Goal: Task Accomplishment & Management: Use online tool/utility

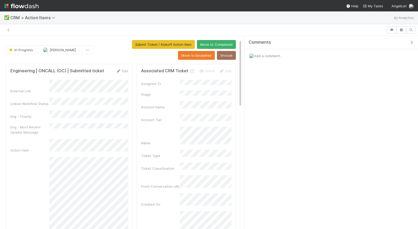
scroll to position [10, 0]
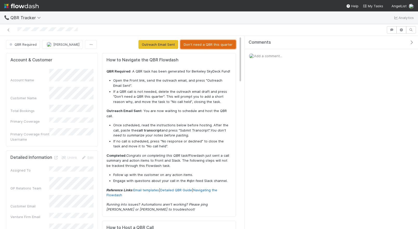
click at [216, 44] on button "Don't need a QBR this quarter" at bounding box center [208, 44] width 56 height 9
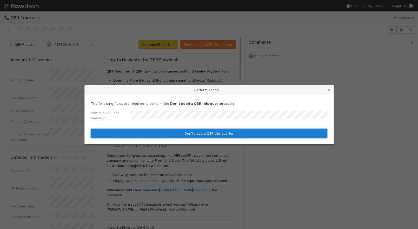
click at [213, 135] on button "Don't need a QBR this quarter" at bounding box center [209, 133] width 237 height 9
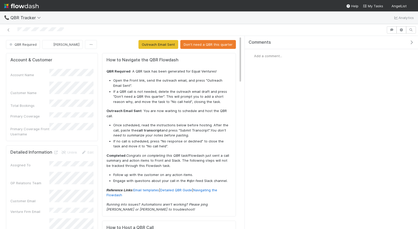
click at [207, 44] on button "Don't need a QBR this quarter" at bounding box center [208, 44] width 56 height 9
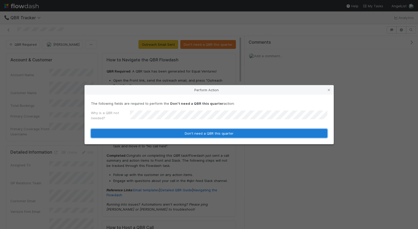
click at [201, 133] on button "Don't need a QBR this quarter" at bounding box center [209, 133] width 237 height 9
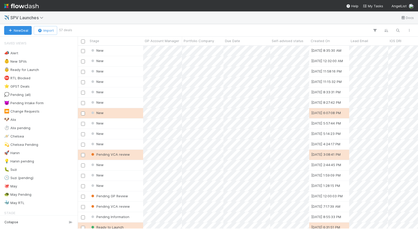
scroll to position [0, 0]
click at [125, 113] on div "New" at bounding box center [115, 113] width 55 height 10
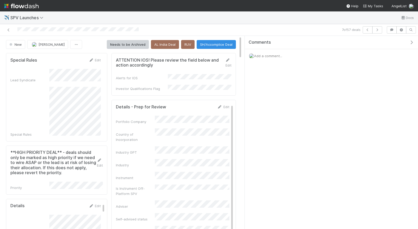
click at [269, 56] on span "Add a comment..." at bounding box center [268, 56] width 28 height 4
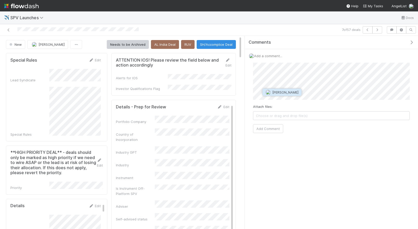
click at [277, 96] on button "[PERSON_NAME]" at bounding box center [282, 92] width 39 height 7
click at [275, 128] on button "Add Comment" at bounding box center [268, 128] width 30 height 9
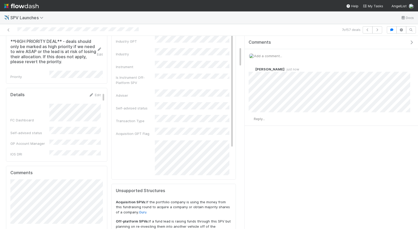
scroll to position [124, 0]
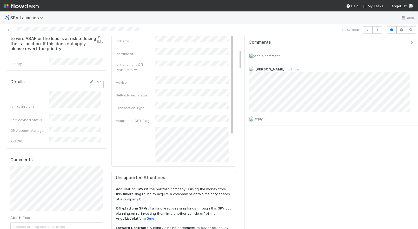
click at [102, 79] on div "Details Edit" at bounding box center [55, 81] width 98 height 5
click at [99, 80] on link "Edit" at bounding box center [95, 82] width 12 height 4
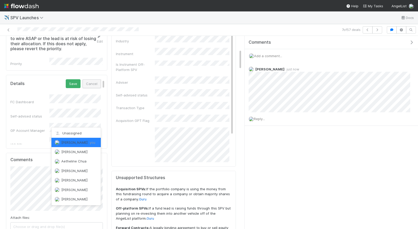
click at [93, 79] on button "Cancel" at bounding box center [92, 83] width 18 height 9
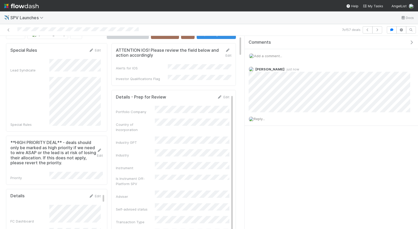
scroll to position [0, 0]
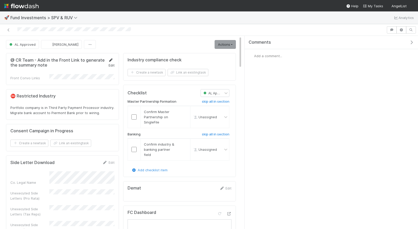
click at [111, 61] on icon at bounding box center [110, 59] width 5 height 3
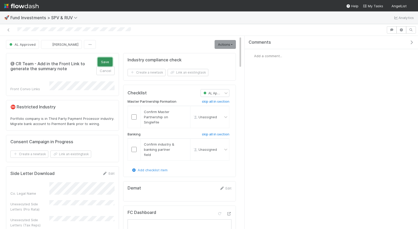
click at [105, 64] on button "Save" at bounding box center [105, 61] width 15 height 9
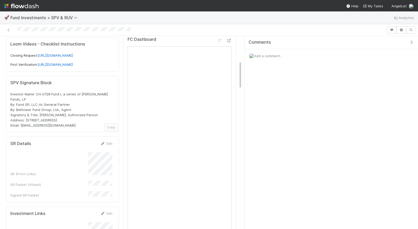
scroll to position [197, 0]
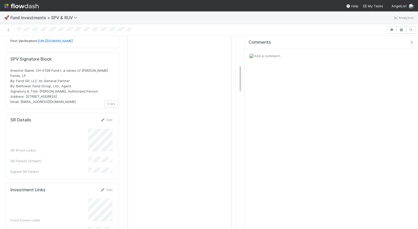
click at [105, 122] on form "SR Details Edit SR (Front Links) SR Packet (Attach) Signed SR Packet" at bounding box center [61, 145] width 102 height 57
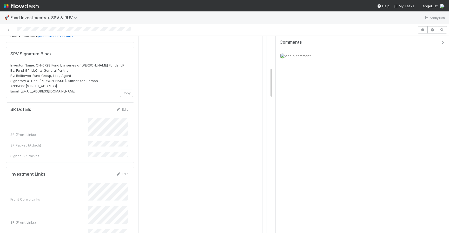
scroll to position [207, 0]
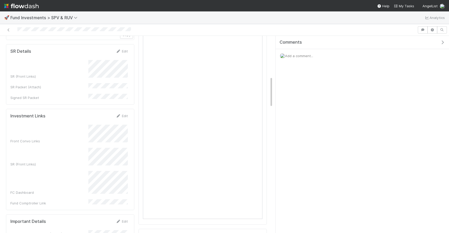
scroll to position [260, 0]
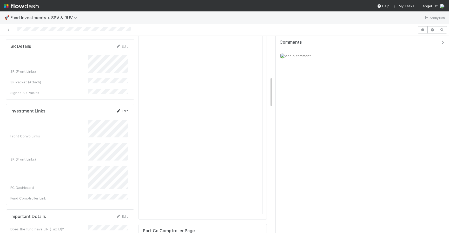
click at [123, 109] on link "Edit" at bounding box center [122, 111] width 12 height 4
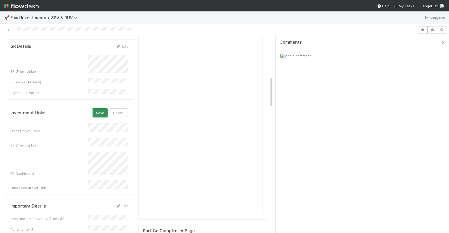
click at [99, 108] on button "Save" at bounding box center [100, 112] width 15 height 9
